Goal: Check status: Check status

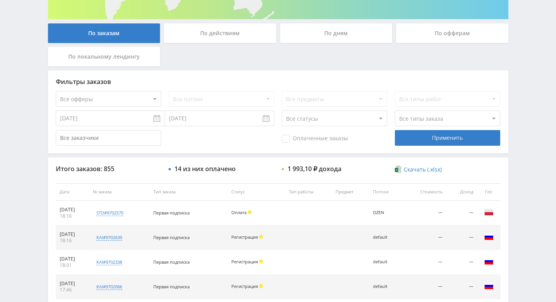
click at [200, 39] on div "По действиям" at bounding box center [220, 33] width 112 height 20
click at [0, 0] on input "По действиям" at bounding box center [0, 0] width 0 height 0
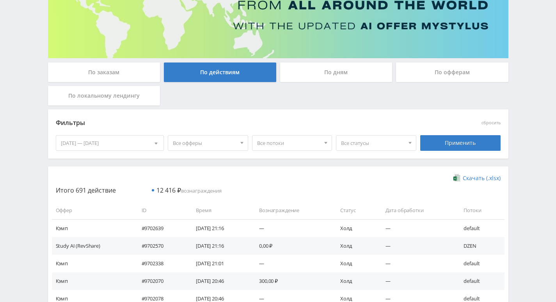
click at [324, 74] on div "По дням" at bounding box center [336, 72] width 112 height 20
click at [0, 0] on input "По дням" at bounding box center [0, 0] width 0 height 0
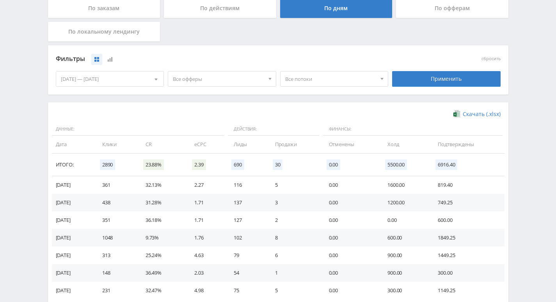
scroll to position [175, 0]
